Goal: Task Accomplishment & Management: Manage account settings

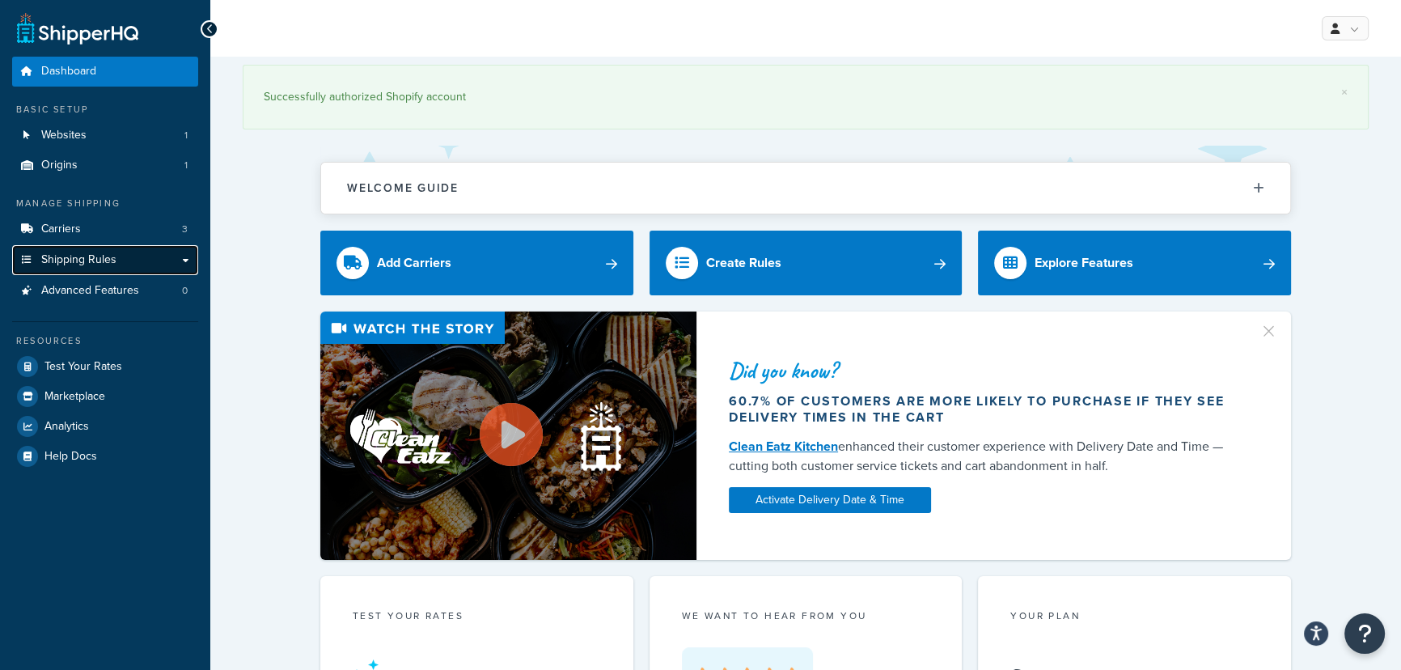
click at [119, 264] on link "Shipping Rules" at bounding box center [105, 260] width 186 height 30
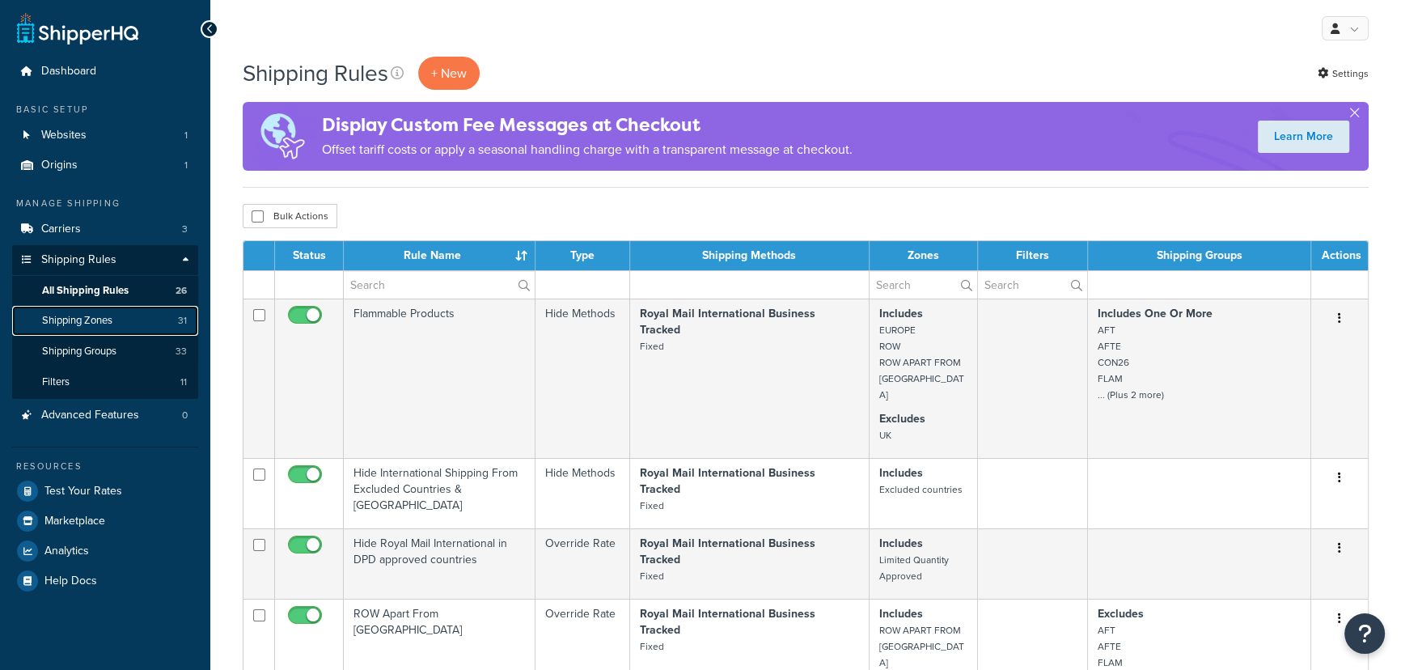
click at [136, 328] on link "Shipping Zones 31" at bounding box center [105, 321] width 186 height 30
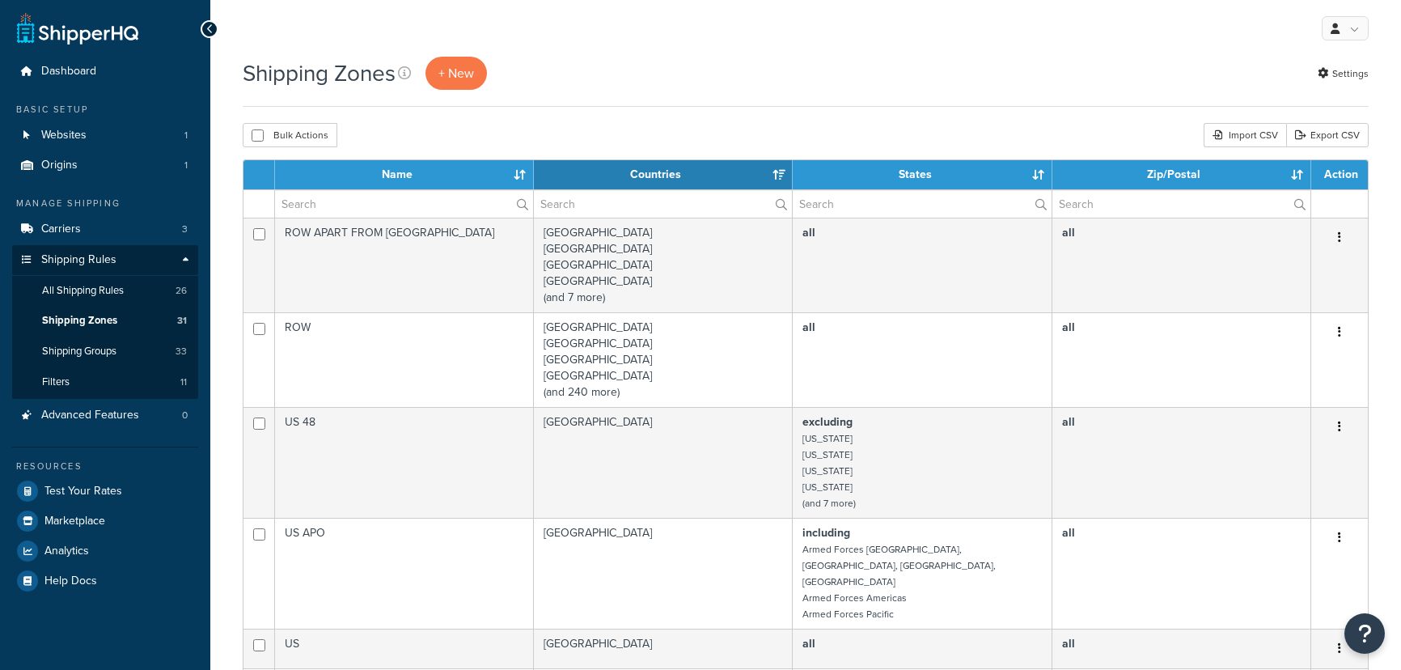
select select "15"
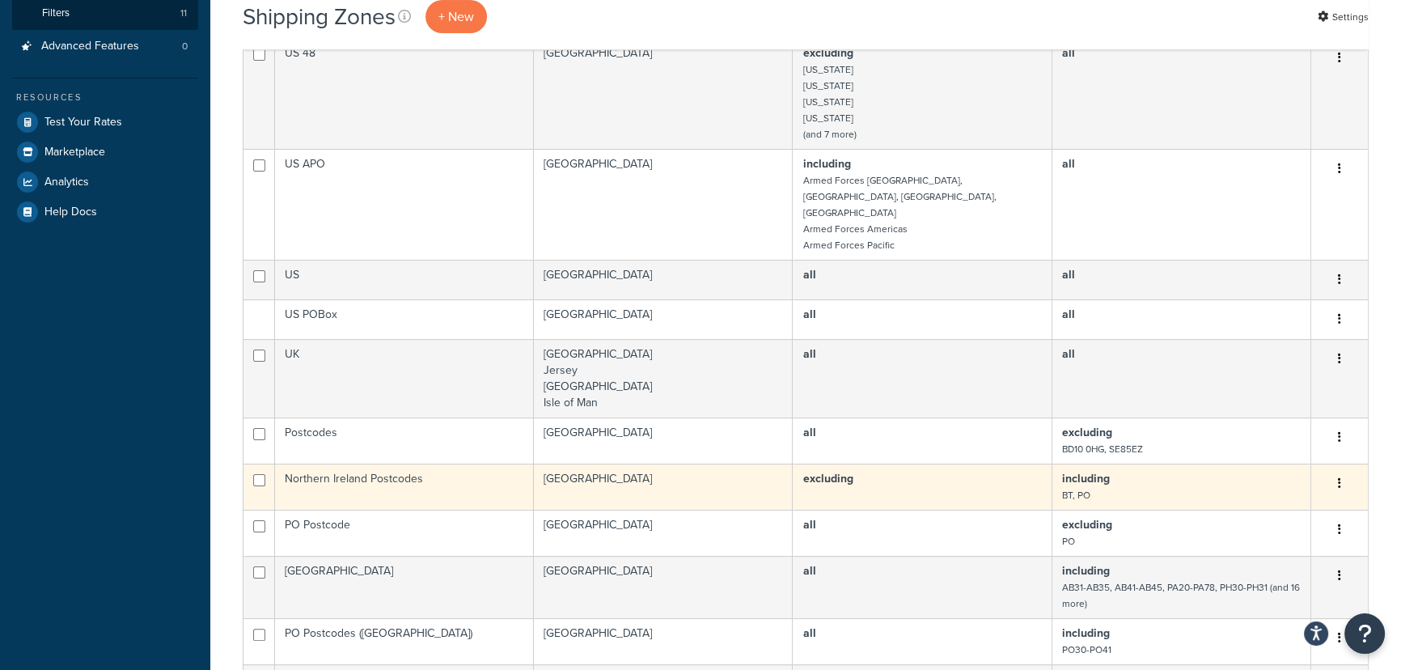
scroll to position [465, 0]
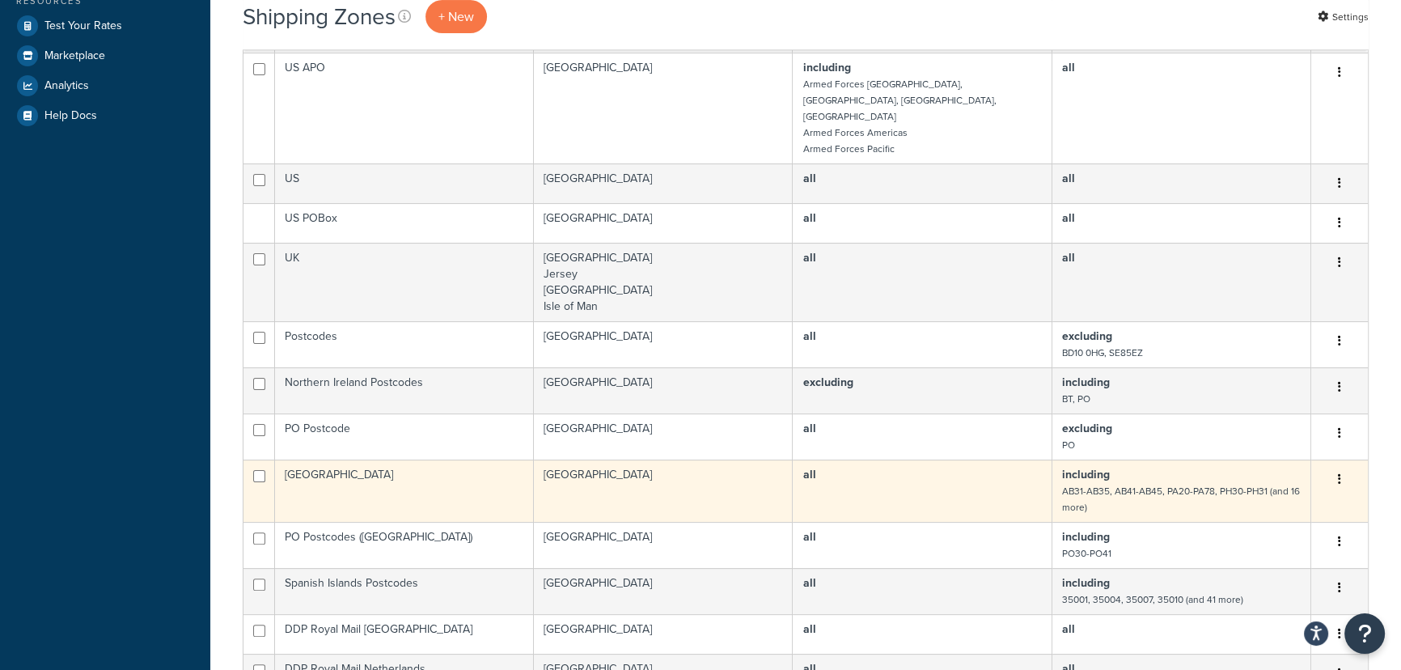
click at [1232, 469] on td "including AB31-AB35, AB41-AB45, PA20-PA78, PH30-PH31 (and 16 more)" at bounding box center [1181, 490] width 259 height 62
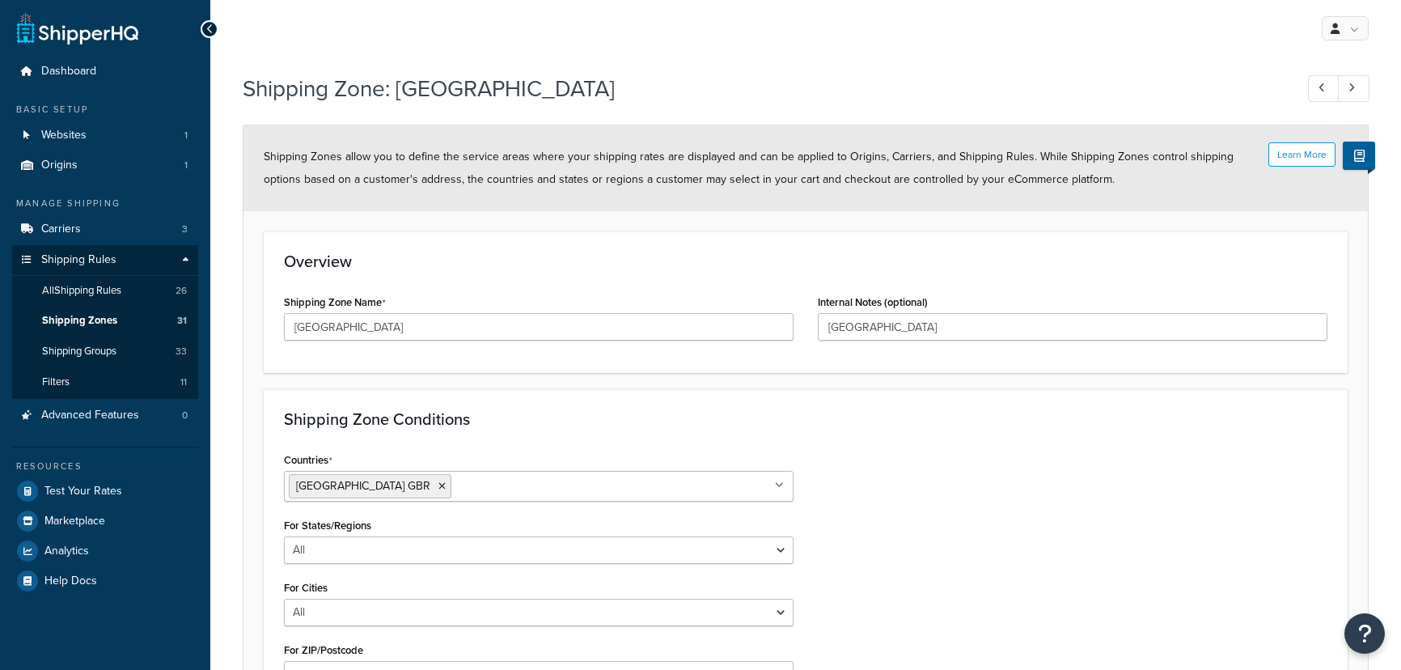
select select "including"
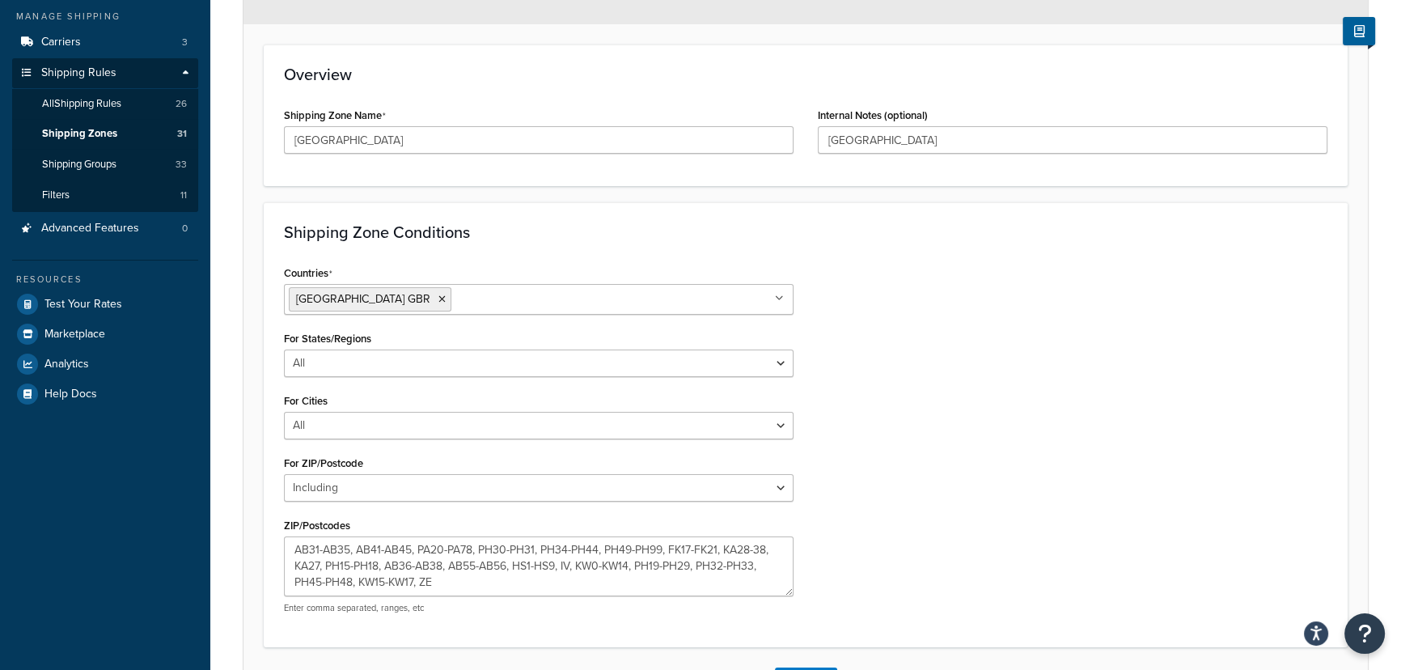
scroll to position [311, 0]
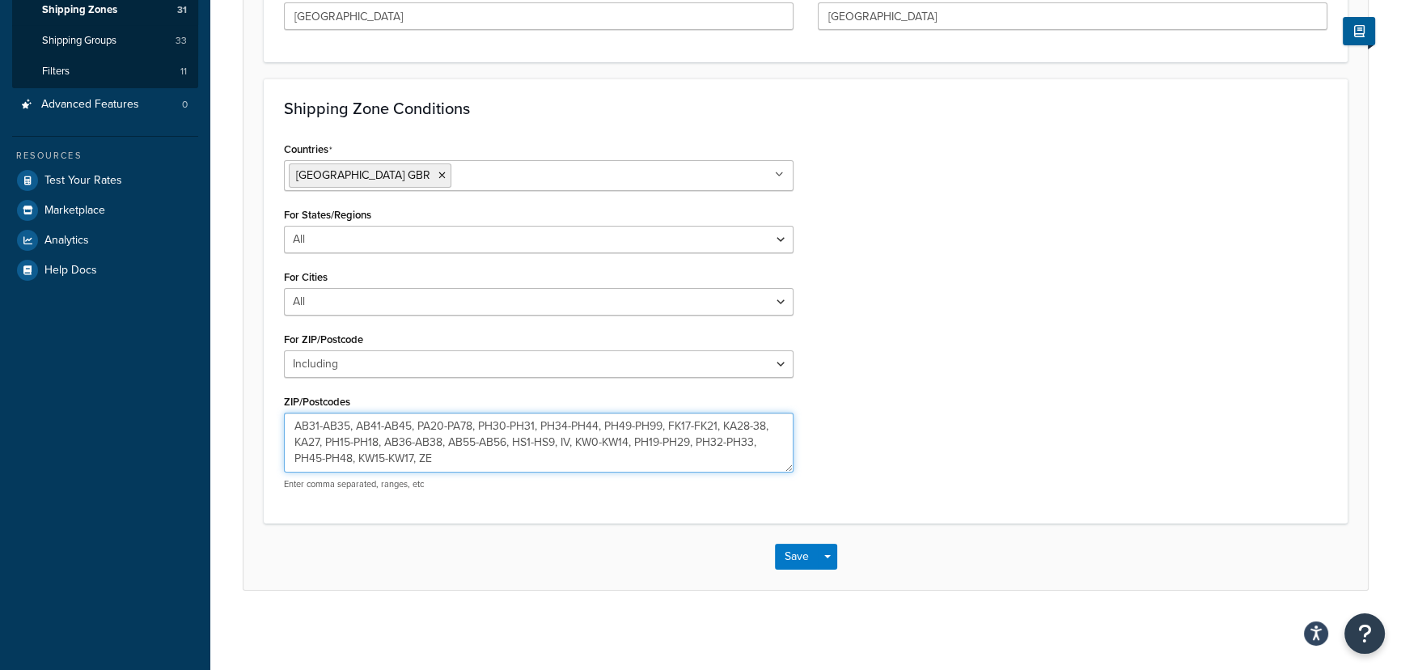
click at [463, 459] on textarea "AB31-AB35, AB41-AB45, PA20-PA78, PH30-PH31, PH34-PH44, PH49-PH99, FK17-FK21, KA…" at bounding box center [539, 443] width 510 height 60
drag, startPoint x: 443, startPoint y: 455, endPoint x: 422, endPoint y: 469, distance: 25.6
click at [422, 469] on textarea "AB31-AB35, AB41-AB45, PA20-PA78, PH30-PH31, PH34-PH44, PH49-PH99, FK17-FK21, KA…" at bounding box center [539, 443] width 510 height 60
click at [448, 459] on textarea "AB31-AB35, AB41-AB45, PA20-PA78, PH30-PH31, PH34-PH44, PH49-PH99, FK17-FK21, KA…" at bounding box center [539, 443] width 510 height 60
drag, startPoint x: 478, startPoint y: 452, endPoint x: 421, endPoint y: 465, distance: 58.1
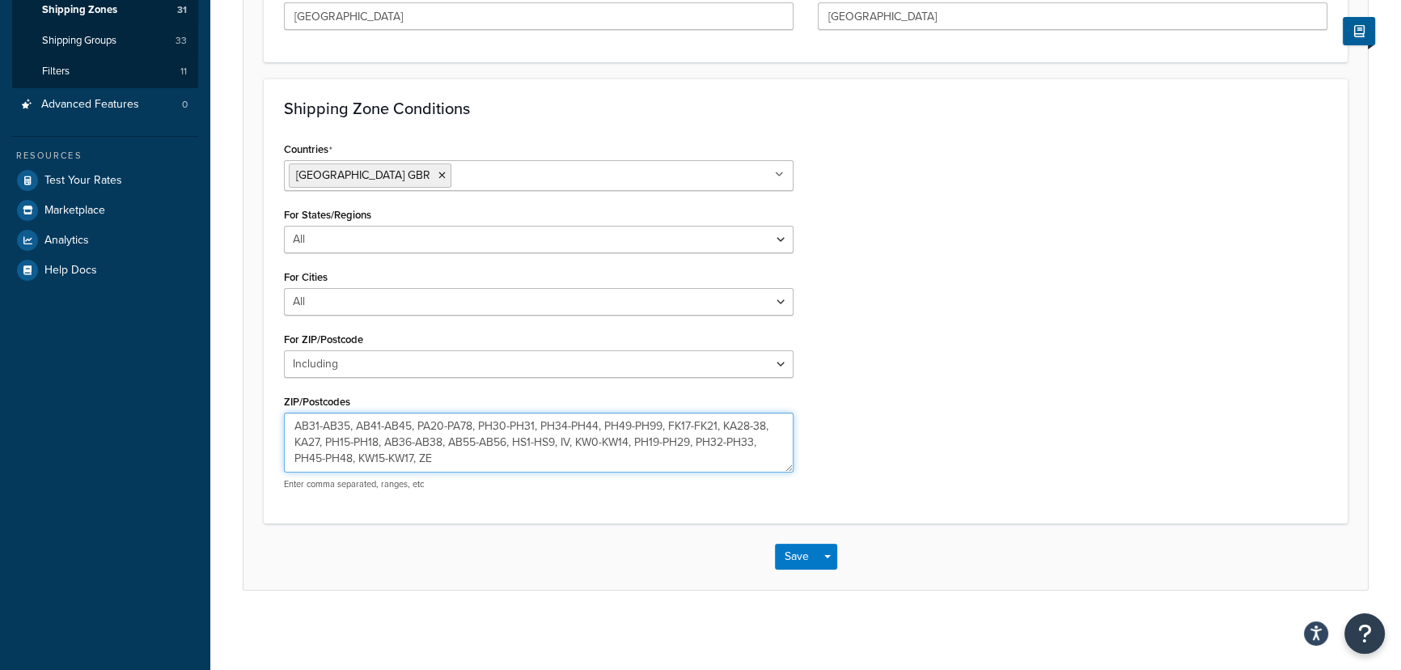
click at [421, 465] on textarea "AB31-AB35, AB41-AB45, PA20-PA78, PH30-PH31, PH34-PH44, PH49-PH99, FK17-FK21, KA…" at bounding box center [539, 443] width 510 height 60
click at [515, 443] on textarea "AB31-AB35, AB41-AB45, PA20-PA78, PH30-PH31, PH34-PH44, PH49-PH99, FK17-FK21, KA…" at bounding box center [539, 443] width 510 height 60
click at [510, 458] on textarea "AB31-AB35, AB41-AB45, PA20-PA78, PH30-PH31, PH34-PH44, PH49-PH99, FK17-FK21, KA…" at bounding box center [539, 443] width 510 height 60
type textarea "AB31-AB35, AB41-AB45, PA20-PA78, PH30-PH31, PH34-PH44, PH49-PH99, FK17-FK21, KA…"
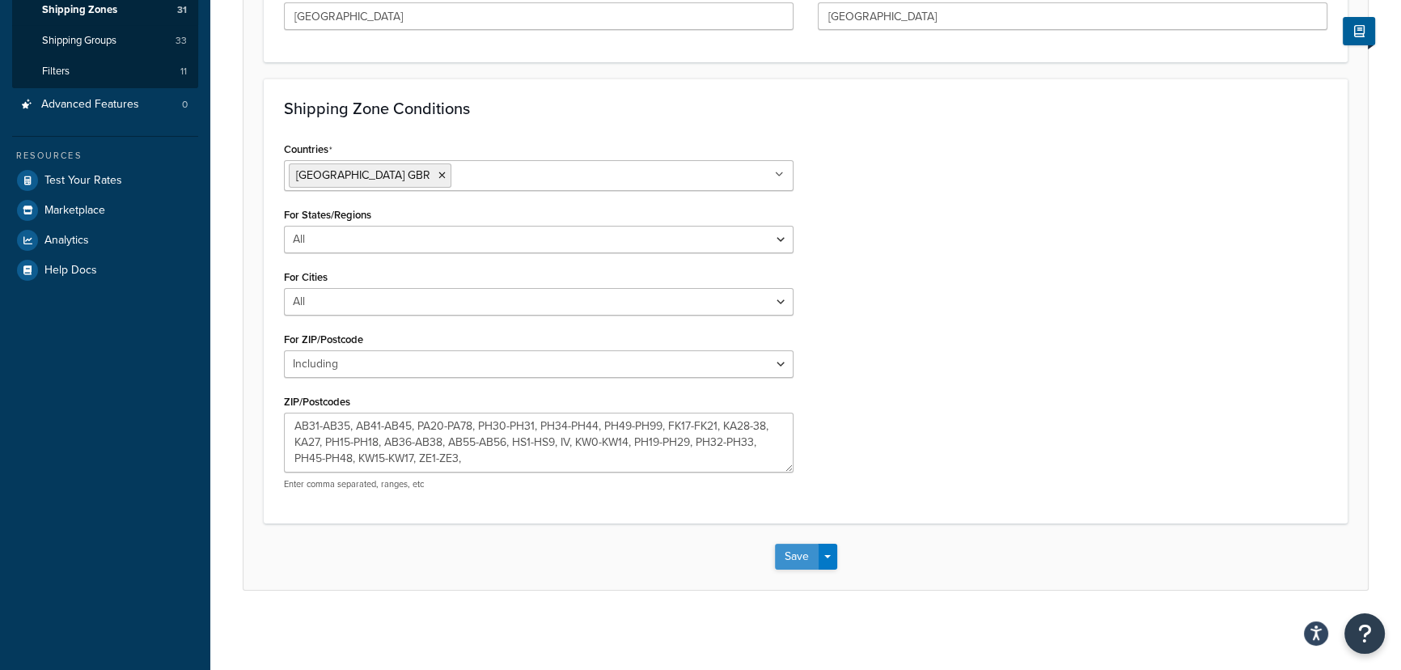
click at [800, 557] on button "Save" at bounding box center [797, 557] width 44 height 26
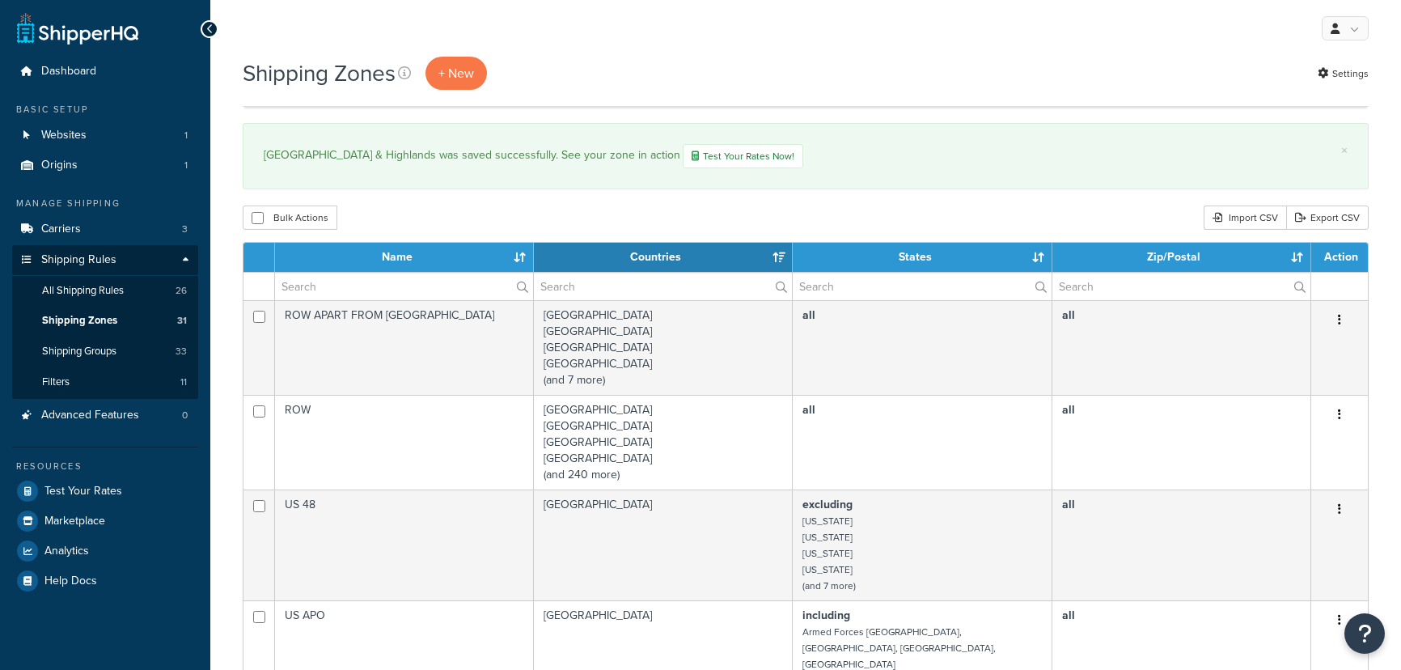
select select "15"
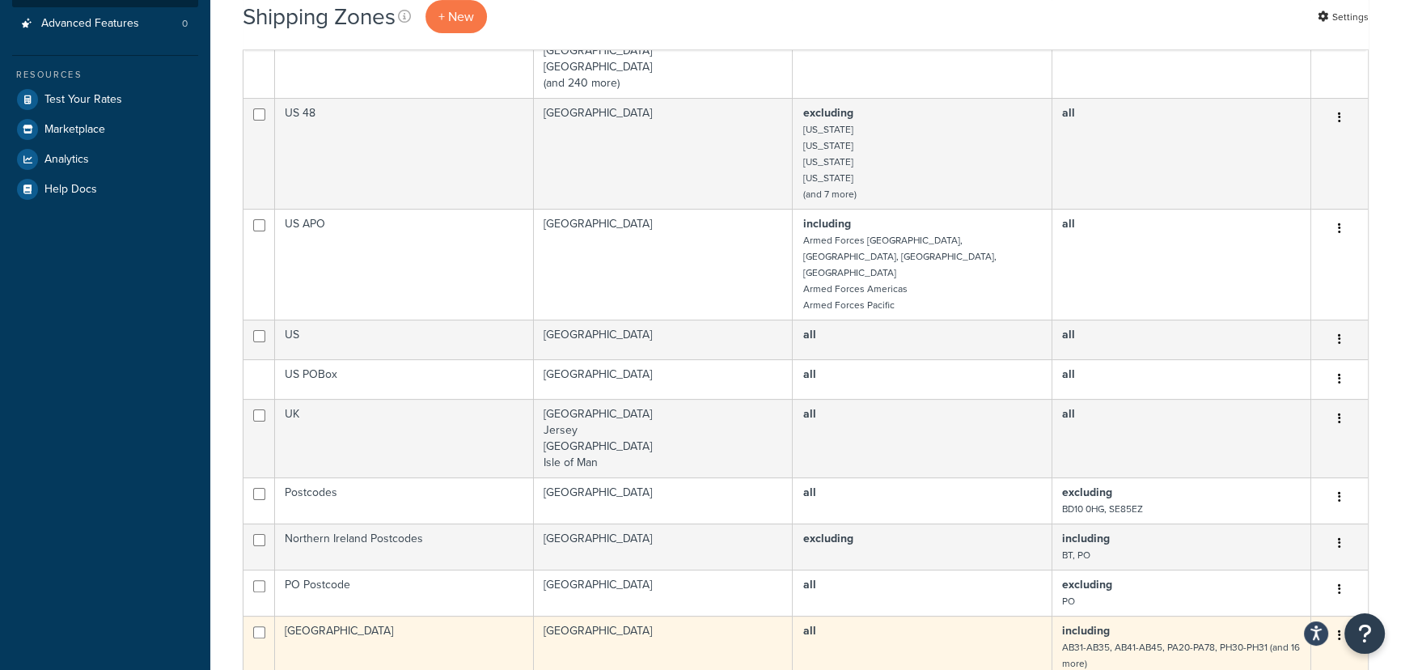
click at [386, 617] on td "[GEOGRAPHIC_DATA]" at bounding box center [404, 647] width 259 height 62
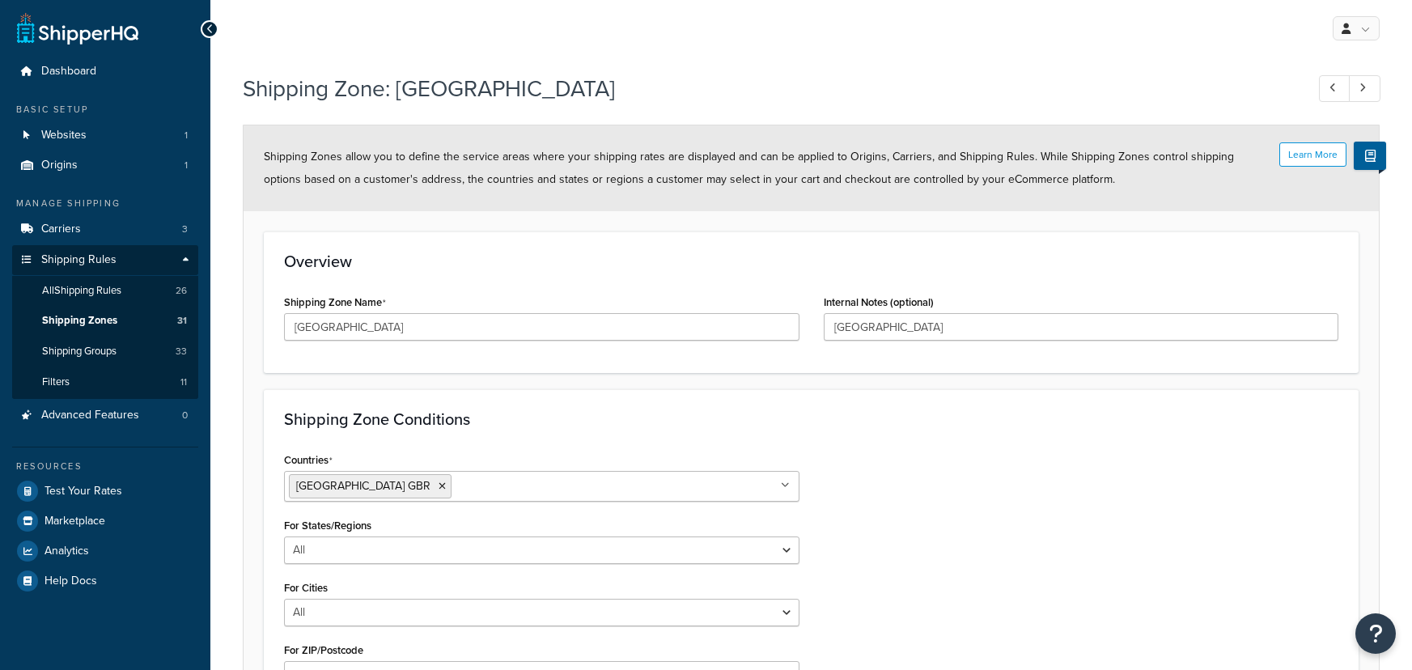
select select "including"
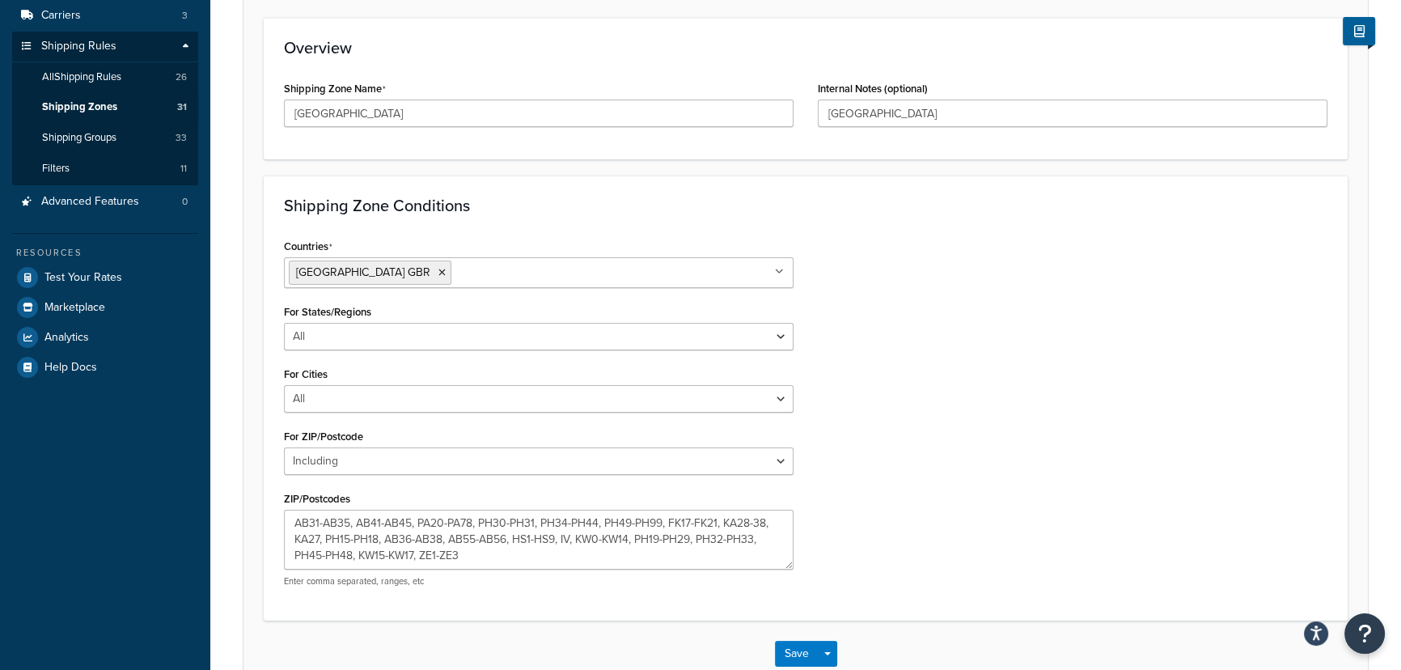
scroll to position [213, 0]
